Goal: Information Seeking & Learning: Learn about a topic

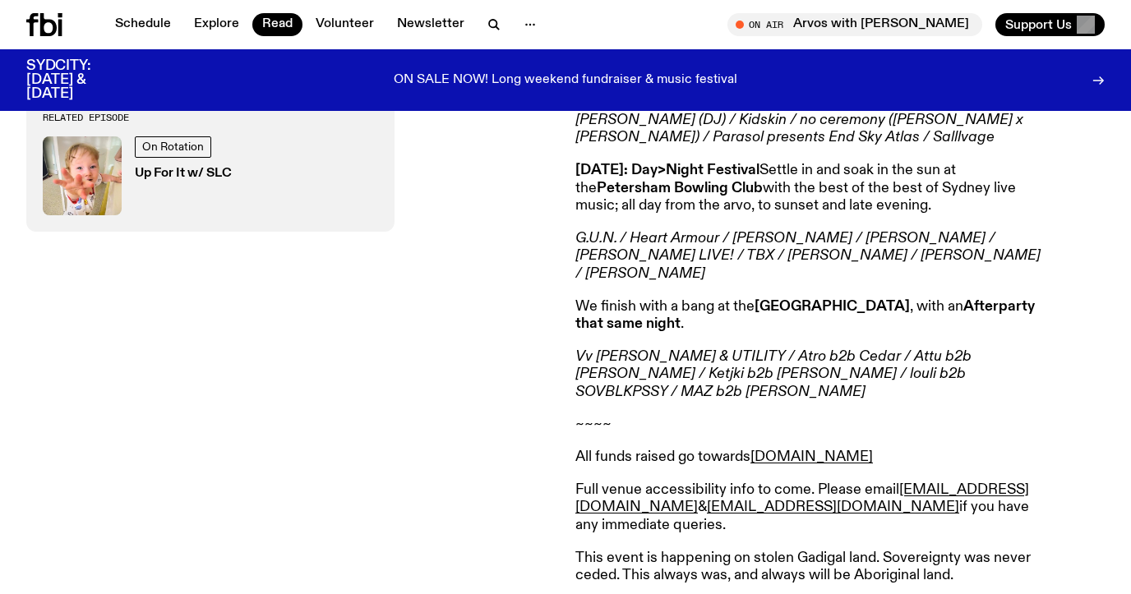
scroll to position [916, 0]
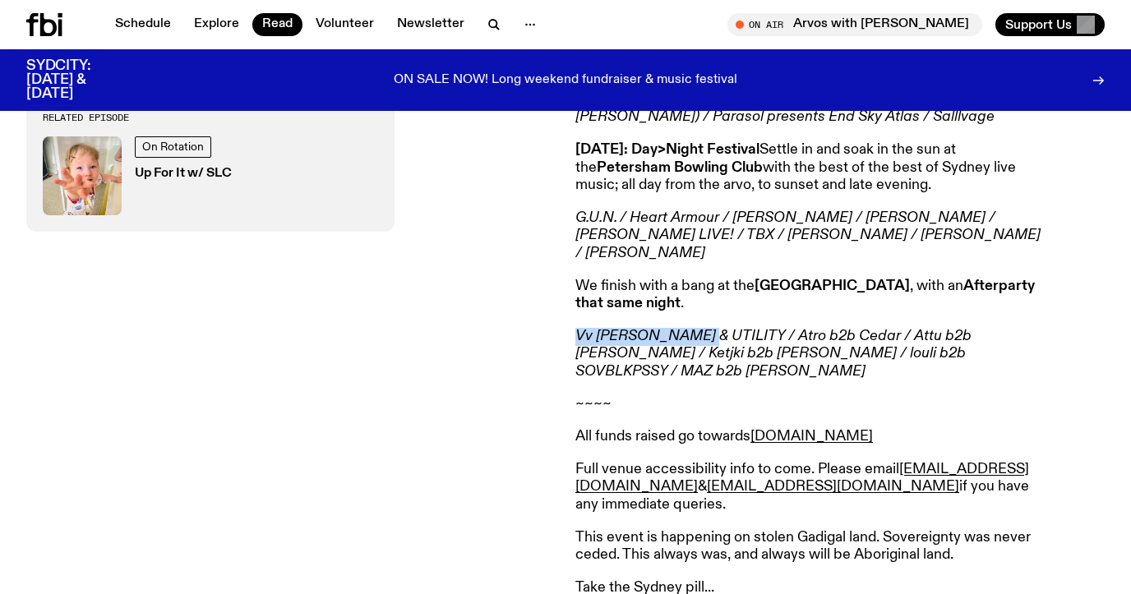
drag, startPoint x: 572, startPoint y: 301, endPoint x: 693, endPoint y: 292, distance: 121.2
click at [693, 292] on div "On Sale Now!!! SYDCITY: A festival of Sydney music, raising money for [DOMAIN_N…" at bounding box center [565, 212] width 1131 height 928
copy em "Vv [PERSON_NAME] & UTILITY"
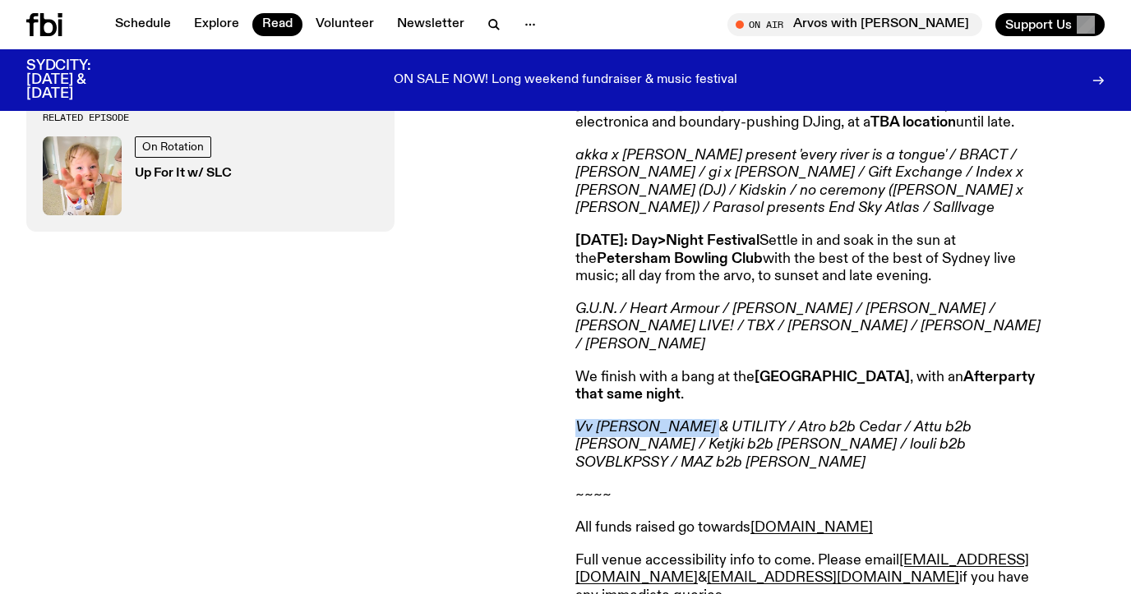
scroll to position [816, 0]
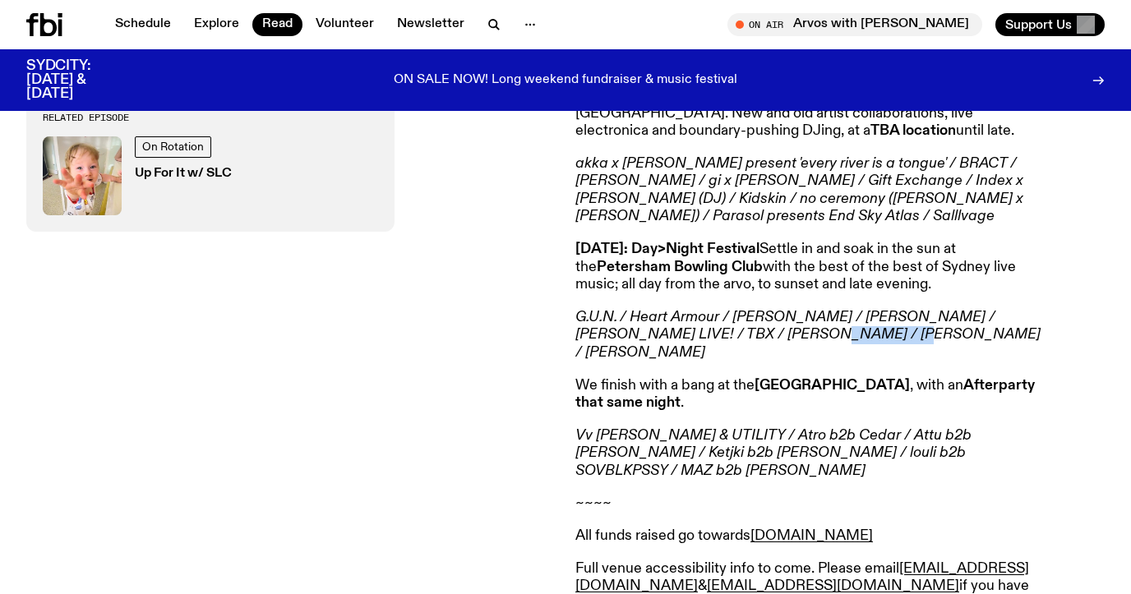
drag, startPoint x: 718, startPoint y: 315, endPoint x: 786, endPoint y: 321, distance: 68.5
click at [786, 321] on em "G.U.N. / Heart Armour / [PERSON_NAME] / [PERSON_NAME] / [PERSON_NAME] LIVE! / T…" at bounding box center [807, 335] width 465 height 50
copy em "[PERSON_NAME]"
drag, startPoint x: 963, startPoint y: 301, endPoint x: 1049, endPoint y: 303, distance: 85.5
click at [1049, 303] on div "On Sale Now!!! SYDCITY: A festival of Sydney music, raising money for [DOMAIN_N…" at bounding box center [839, 311] width 529 height 836
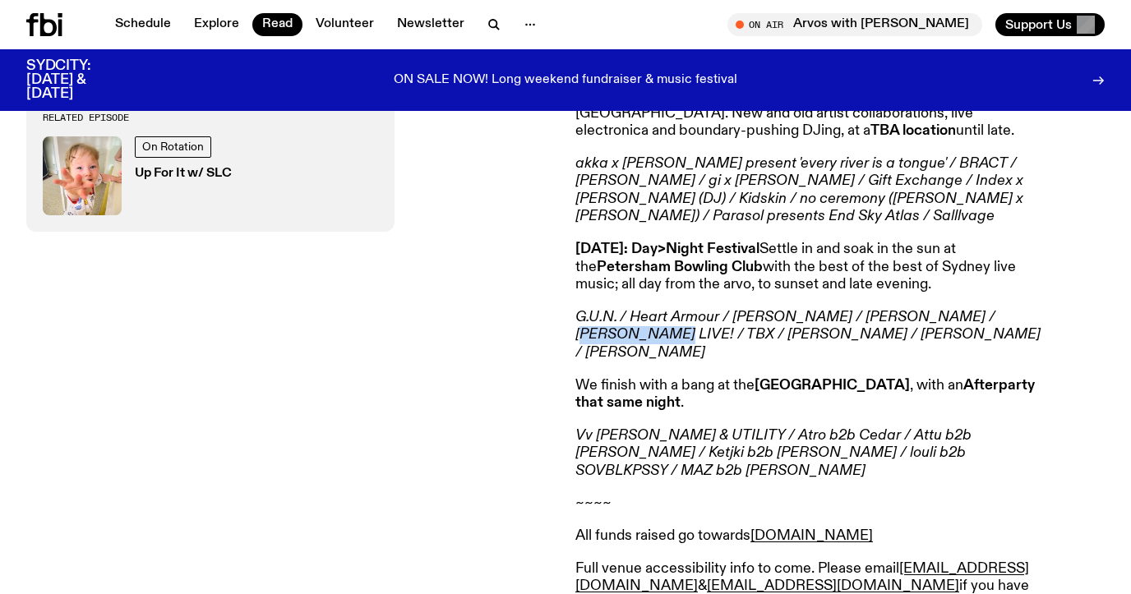
copy em "Tahkoe LIVE!"
click at [811, 247] on p "[DATE]: Day>Night Festival Settle in and soak in the sun at the [GEOGRAPHIC_DAT…" at bounding box center [812, 267] width 474 height 53
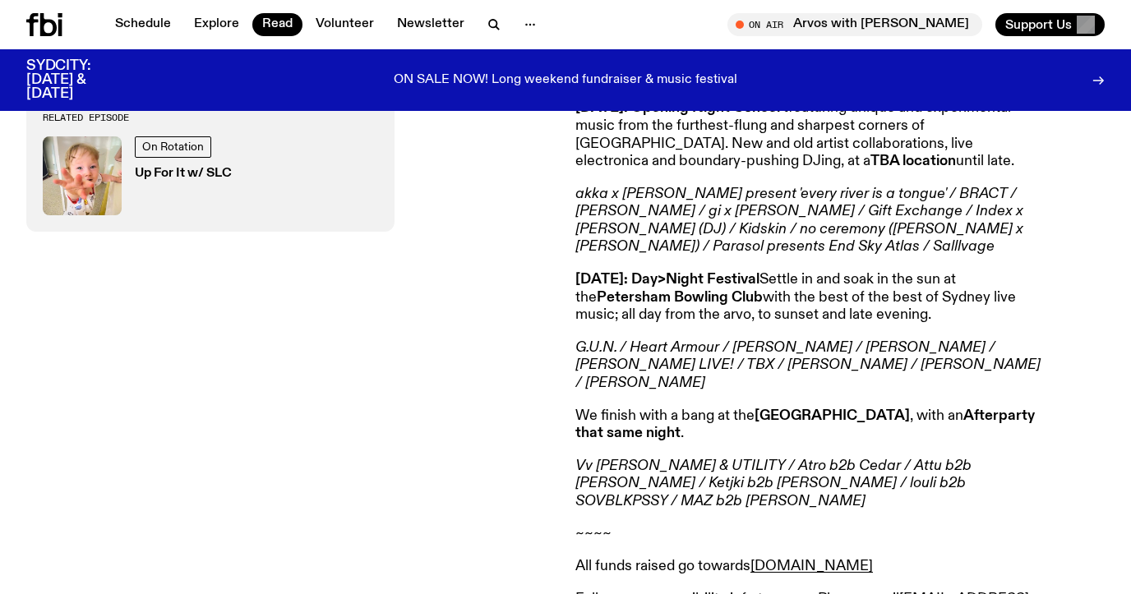
scroll to position [778, 0]
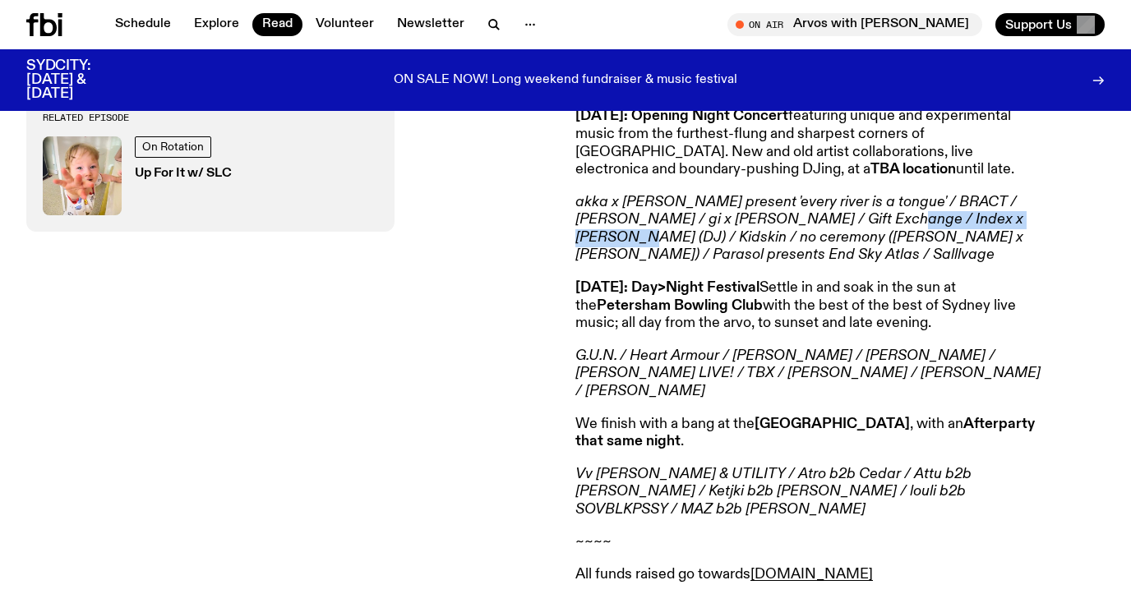
drag, startPoint x: 825, startPoint y: 202, endPoint x: 979, endPoint y: 208, distance: 153.8
click at [979, 208] on em "akka x [PERSON_NAME] present 'every river is a tongue' / BRACT / [PERSON_NAME] …" at bounding box center [799, 229] width 448 height 68
copy em "Index x [PERSON_NAME] (DJ)"
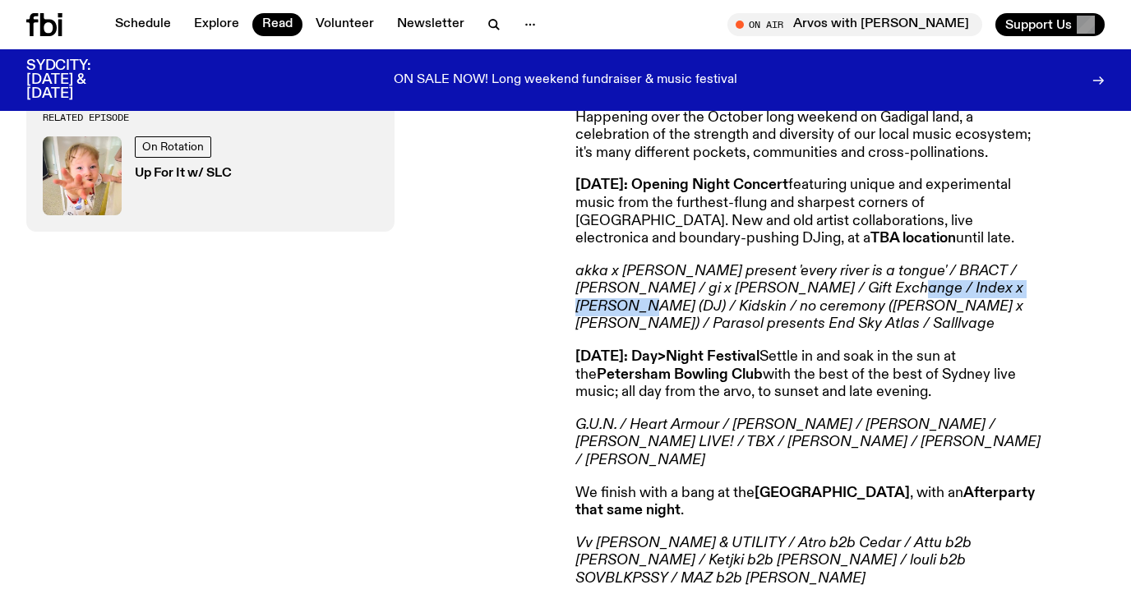
scroll to position [690, 0]
